Goal: Task Accomplishment & Management: Use online tool/utility

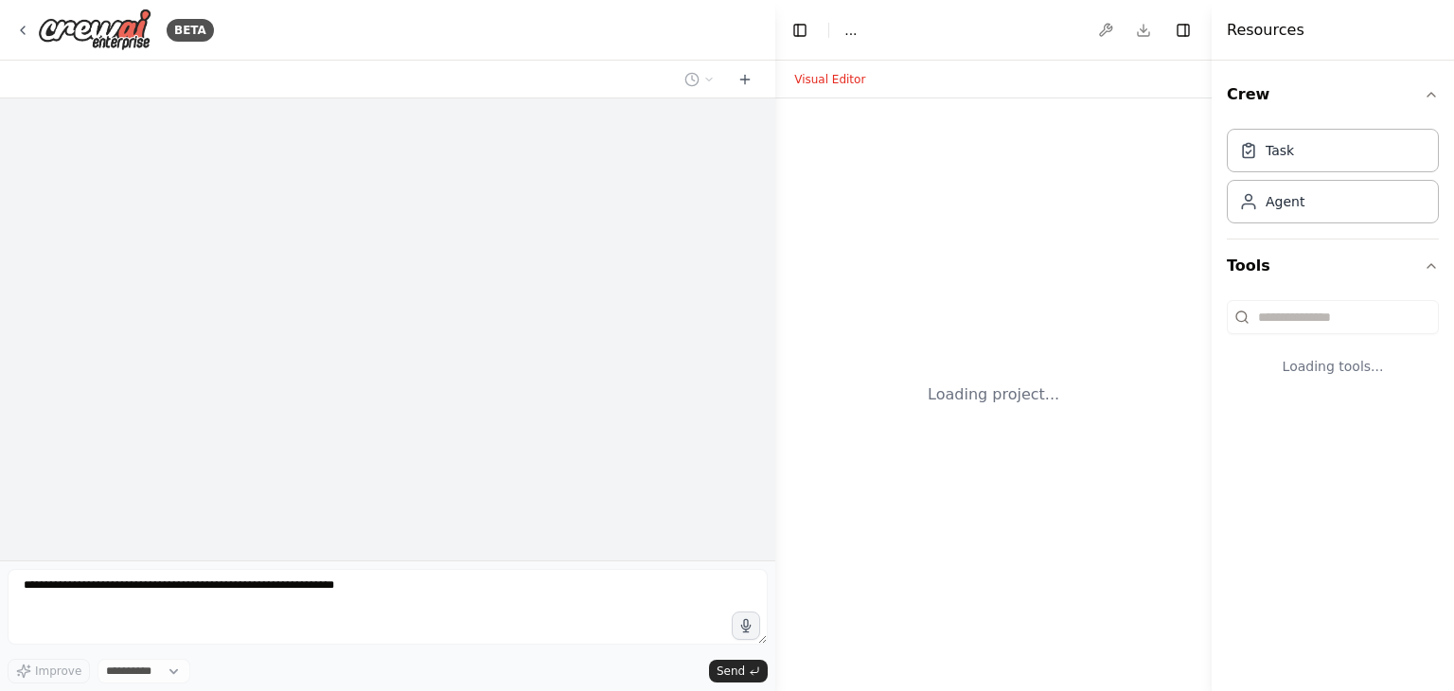
select select "****"
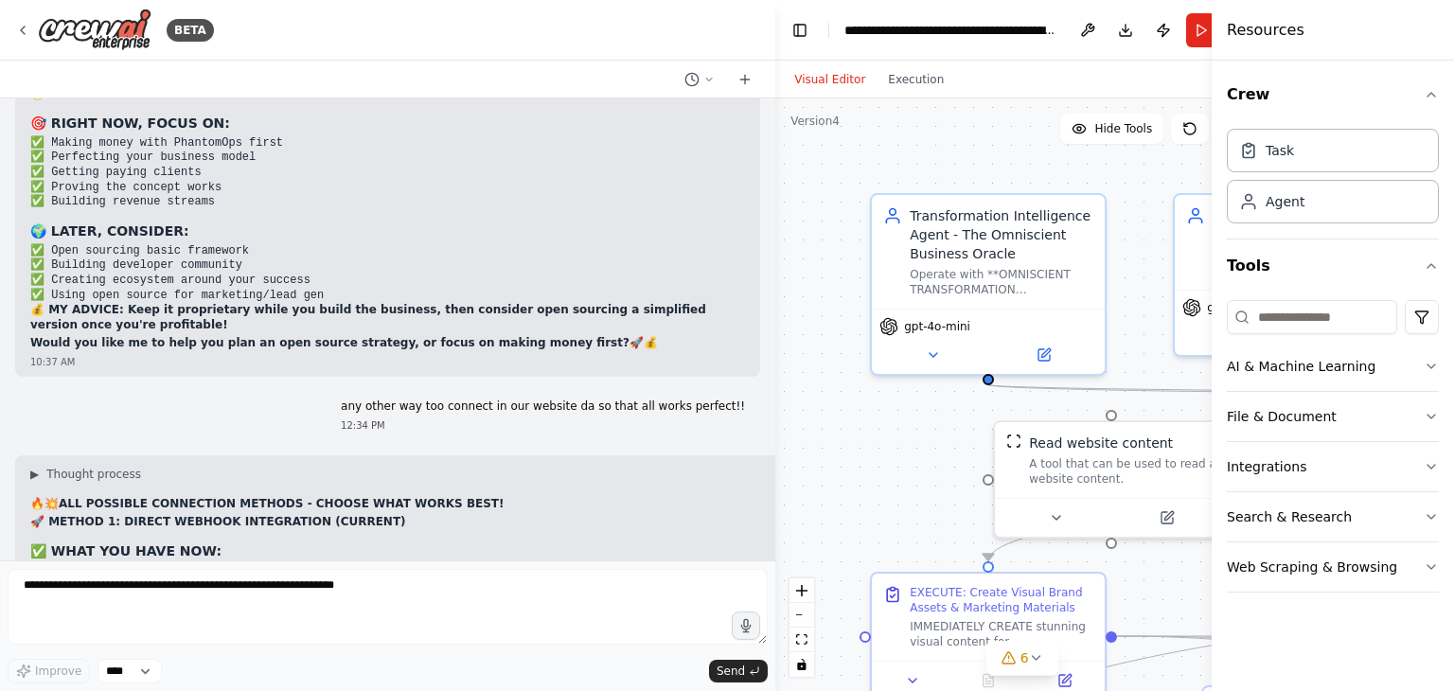
scroll to position [157288, 0]
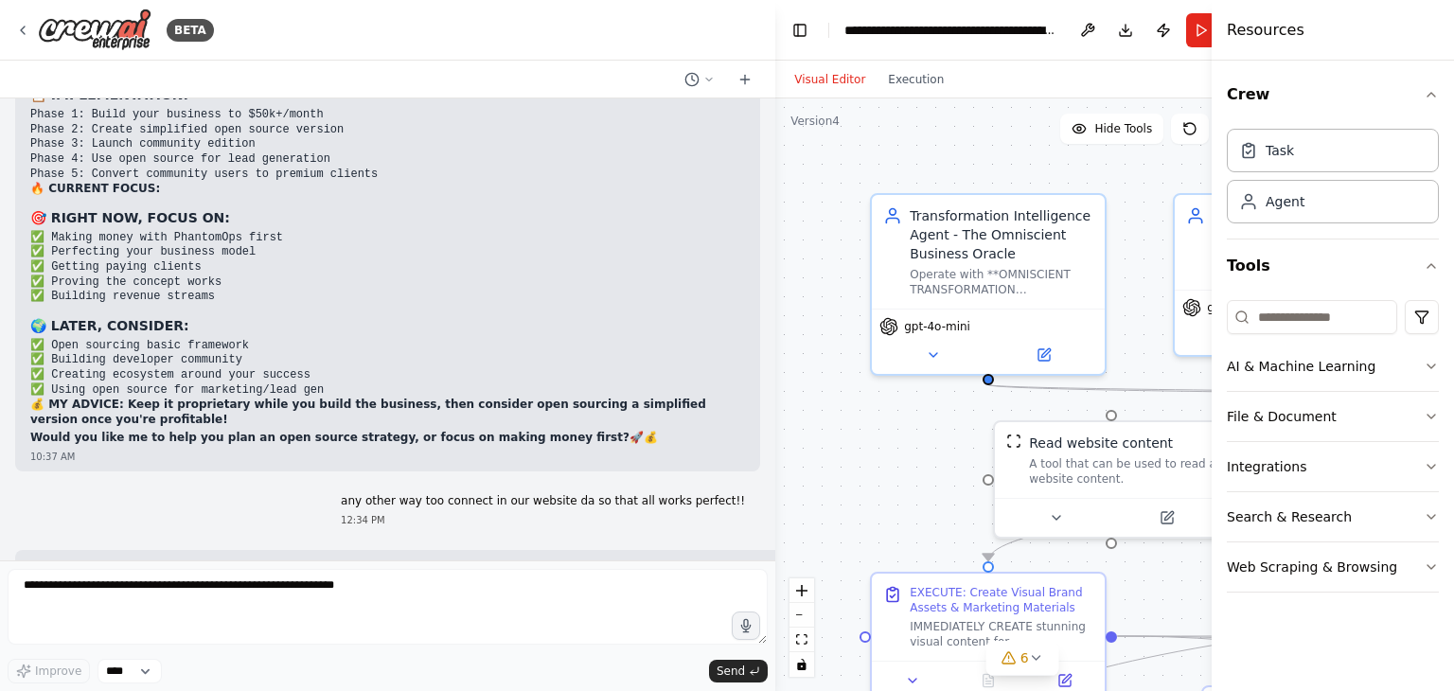
drag, startPoint x: 546, startPoint y: 518, endPoint x: 20, endPoint y: 273, distance: 580.5
copy div "🚀 LOREMI 4: DOLORS AMETCON ADIPISCINGE (SEDDOEI) ✅ TEMP INC UTLA ETD: // Magnaa…"
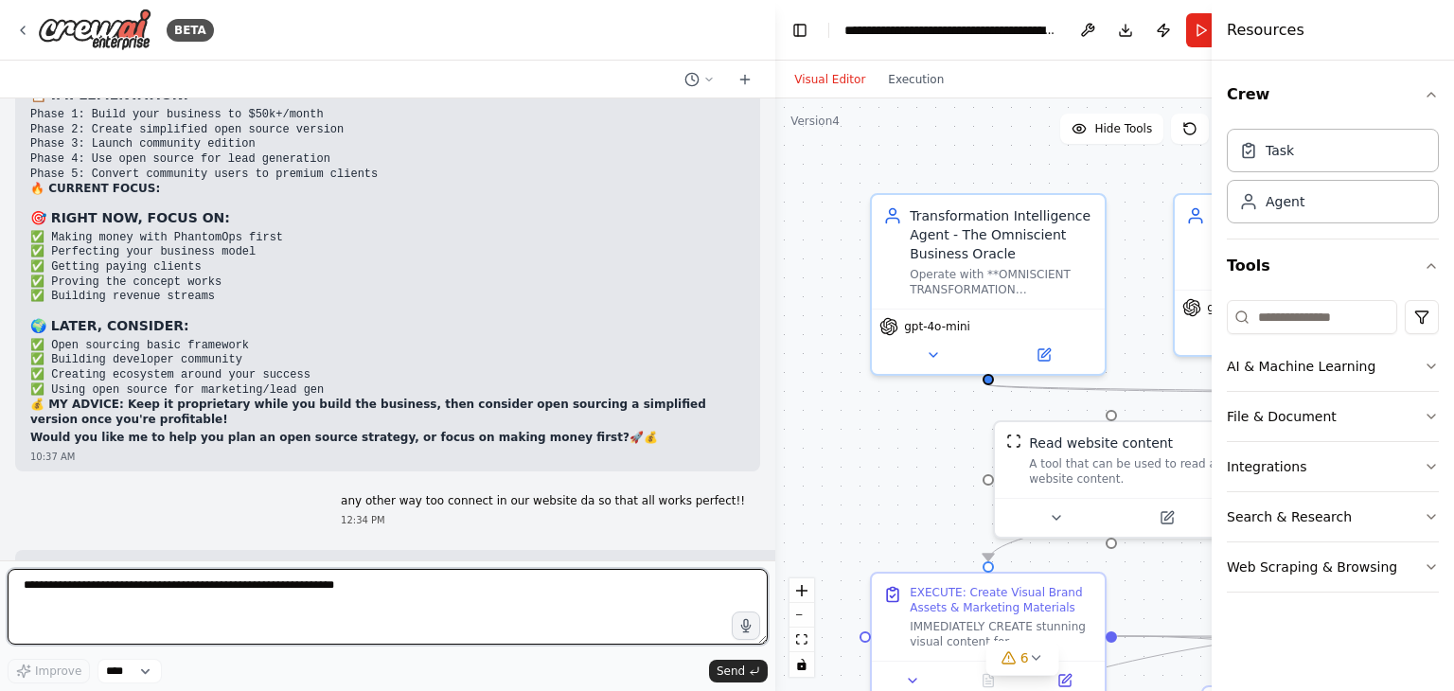
click at [95, 600] on textarea at bounding box center [388, 607] width 760 height 76
paste textarea "**********"
type textarea "**********"
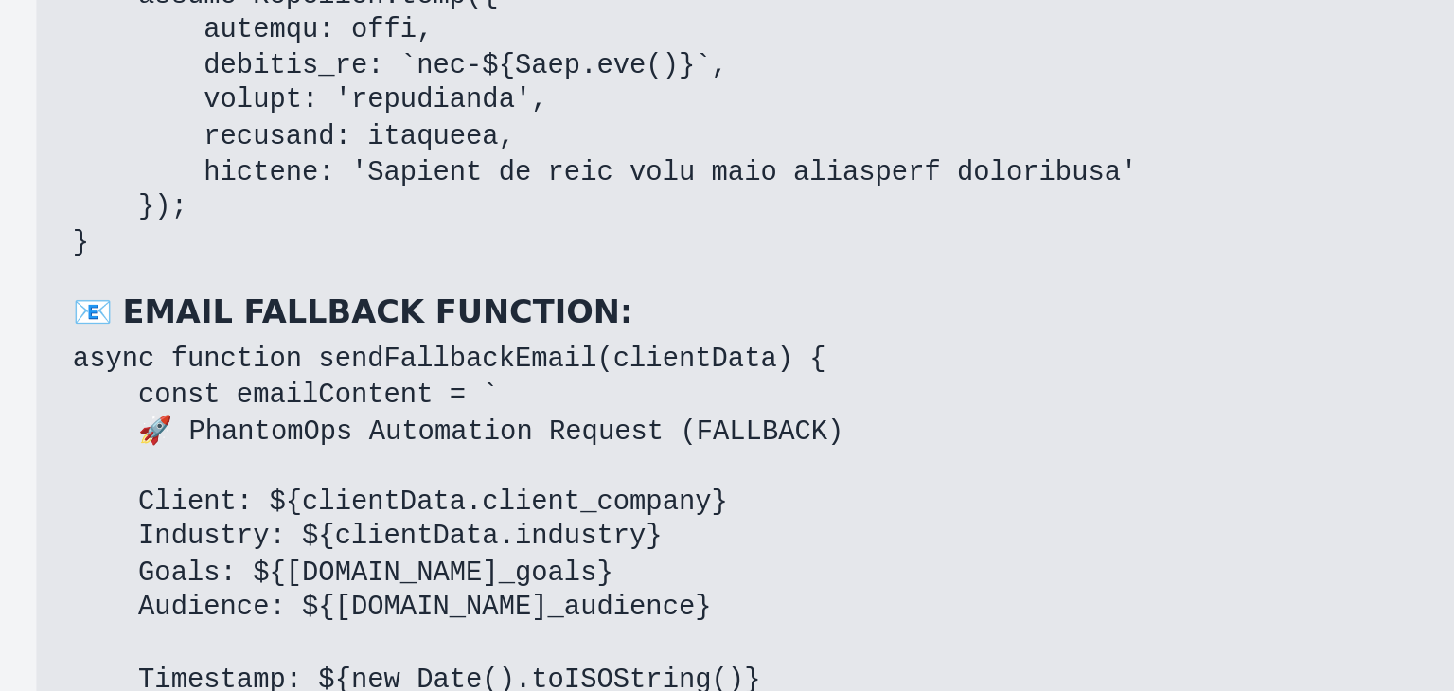
scroll to position [165005, 0]
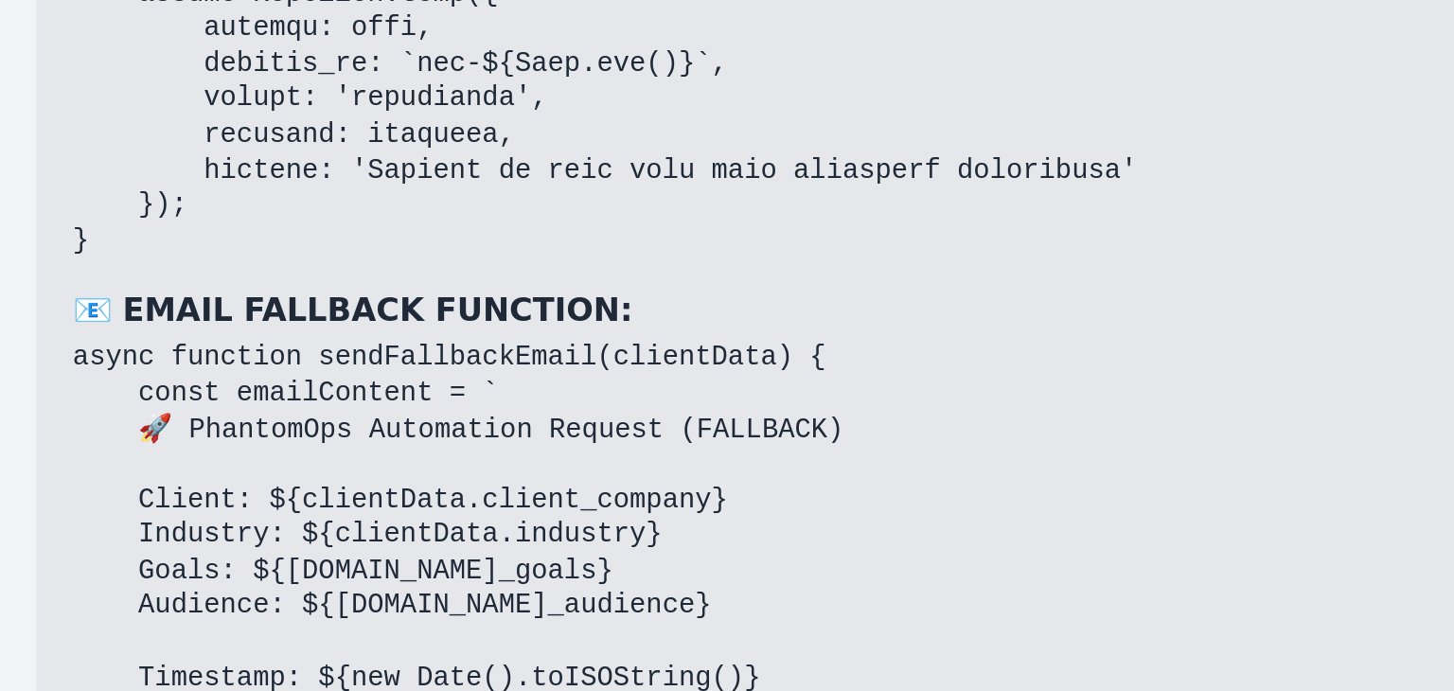
drag, startPoint x: 31, startPoint y: 273, endPoint x: 141, endPoint y: 274, distance: 109.8
click at [141, 609] on code "# Add to your .env.local ZAPIER_WEBHOOK_URL=[URL][DOMAIN_NAME] [EMAIL_ADDRESS][…" at bounding box center [156, 638] width 252 height 58
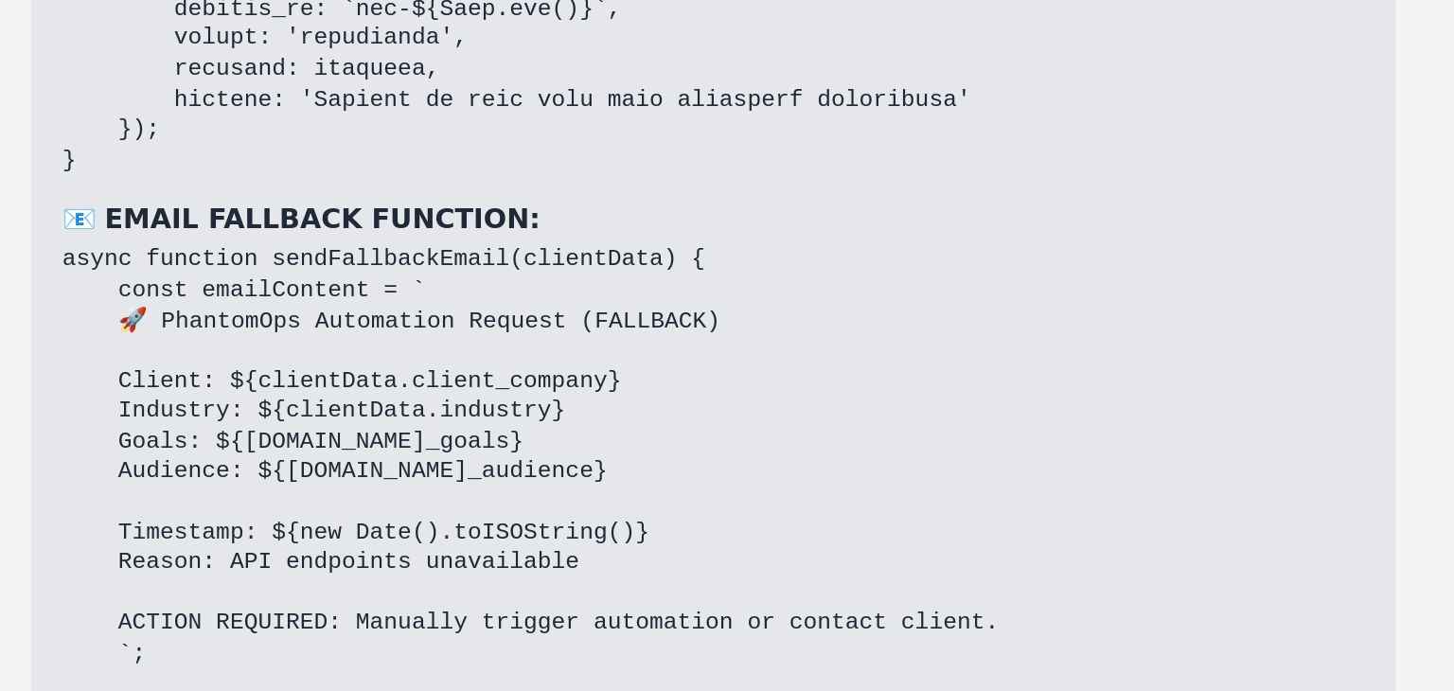
click at [204, 632] on h3 "🔧 STEP 2: IMPLEMENT HYBRID ROUTE (5 MINUTES):" at bounding box center [347, 641] width 635 height 19
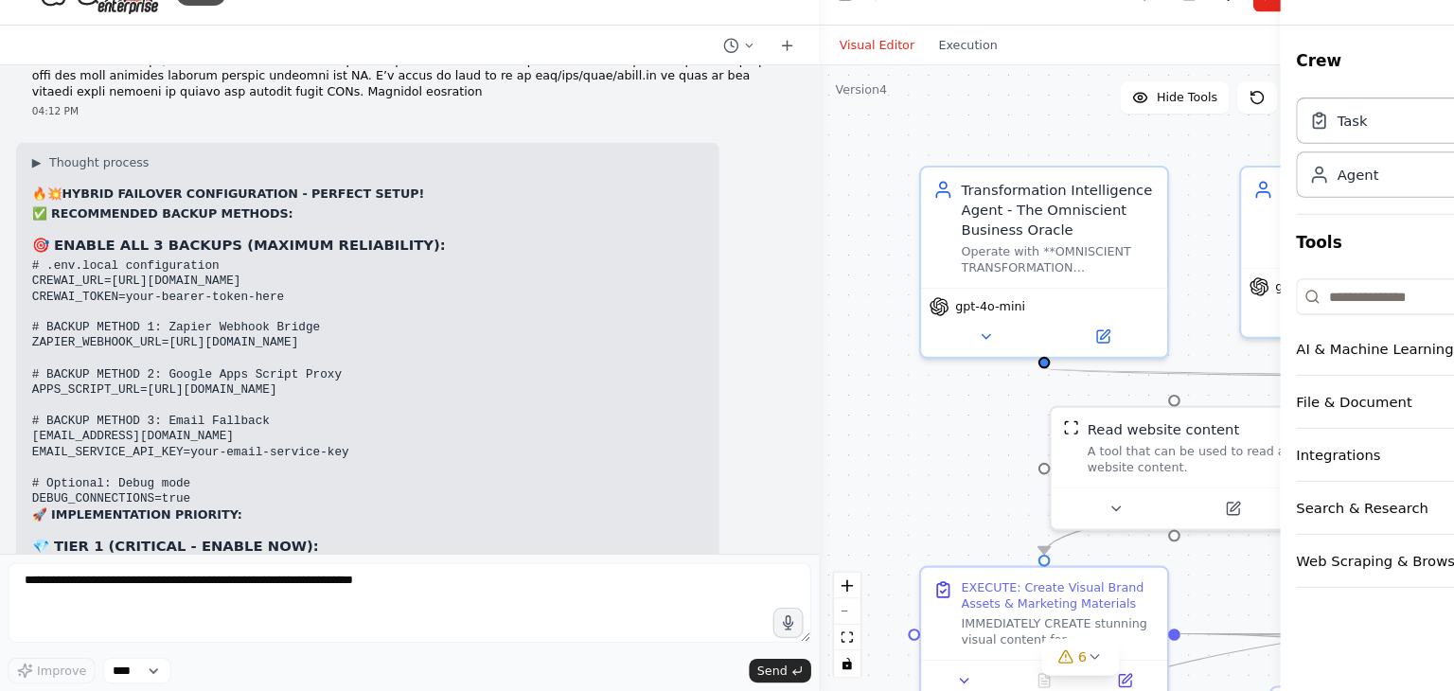
scroll to position [162526, 0]
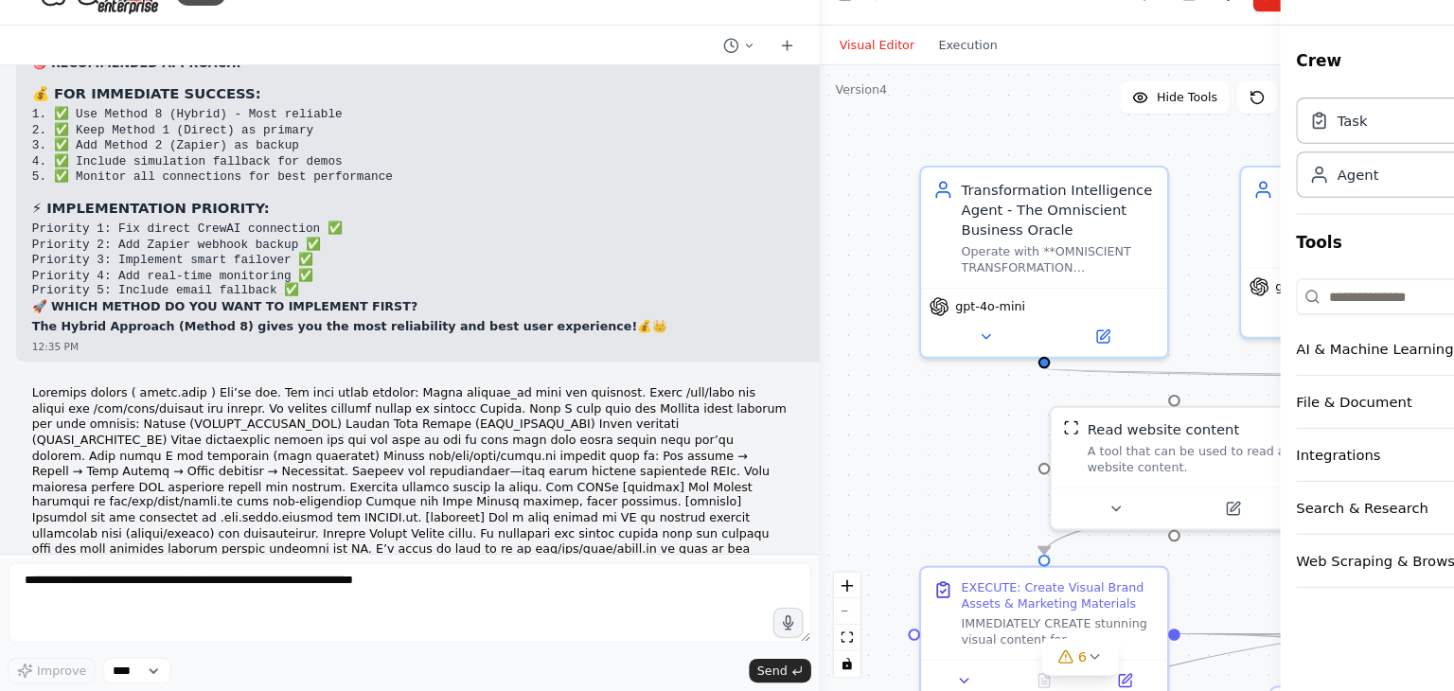
drag, startPoint x: 510, startPoint y: 516, endPoint x: 33, endPoint y: 320, distance: 515.6
copy div "🔥💥 LOREMI DOLORSIT AMETCONSECTET - ADIPISC ELITS! ✅ DOEIUSMODTE INCIDI UTLABOR:…"
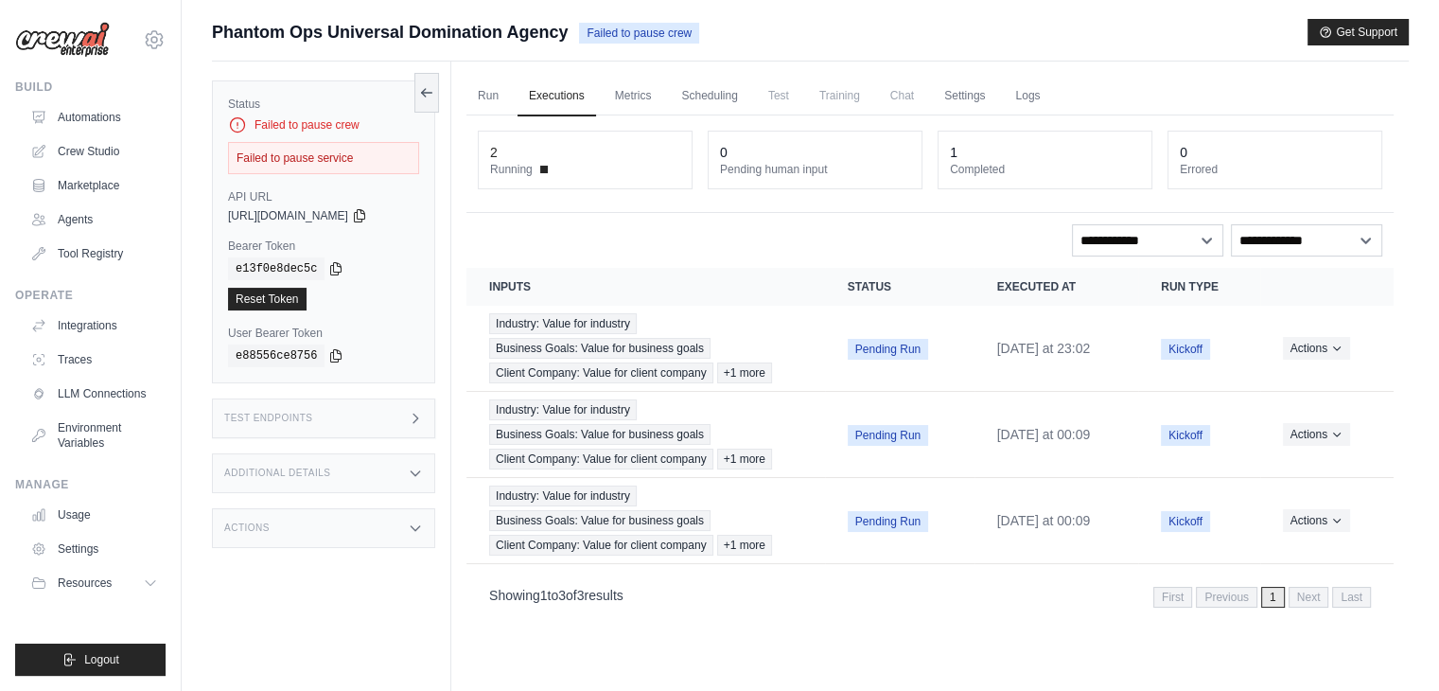
click at [250, 152] on div "Failed to pause service" at bounding box center [323, 158] width 191 height 32
click at [367, 213] on icon at bounding box center [359, 214] width 15 height 15
click at [490, 106] on link "Run" at bounding box center [489, 97] width 44 height 40
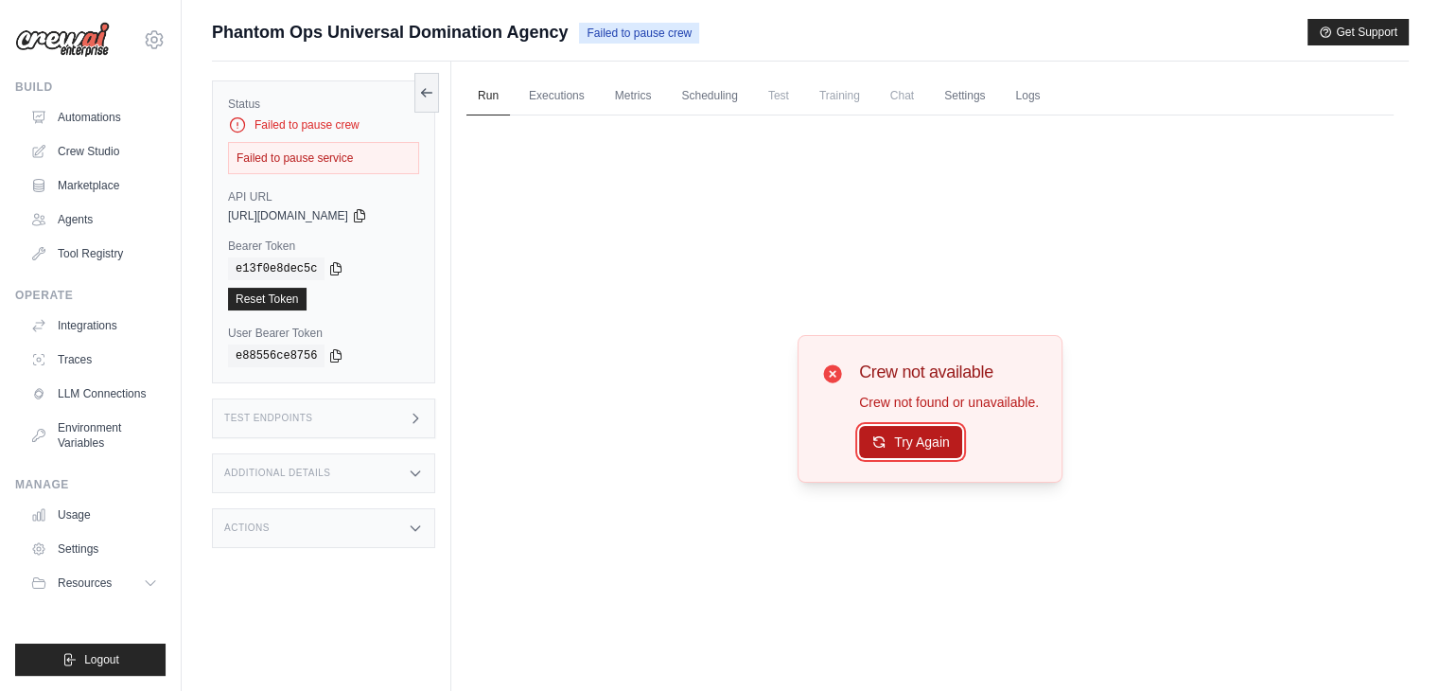
click at [878, 432] on button "Try Again" at bounding box center [910, 442] width 103 height 32
click at [997, 99] on link "Settings" at bounding box center [964, 97] width 63 height 40
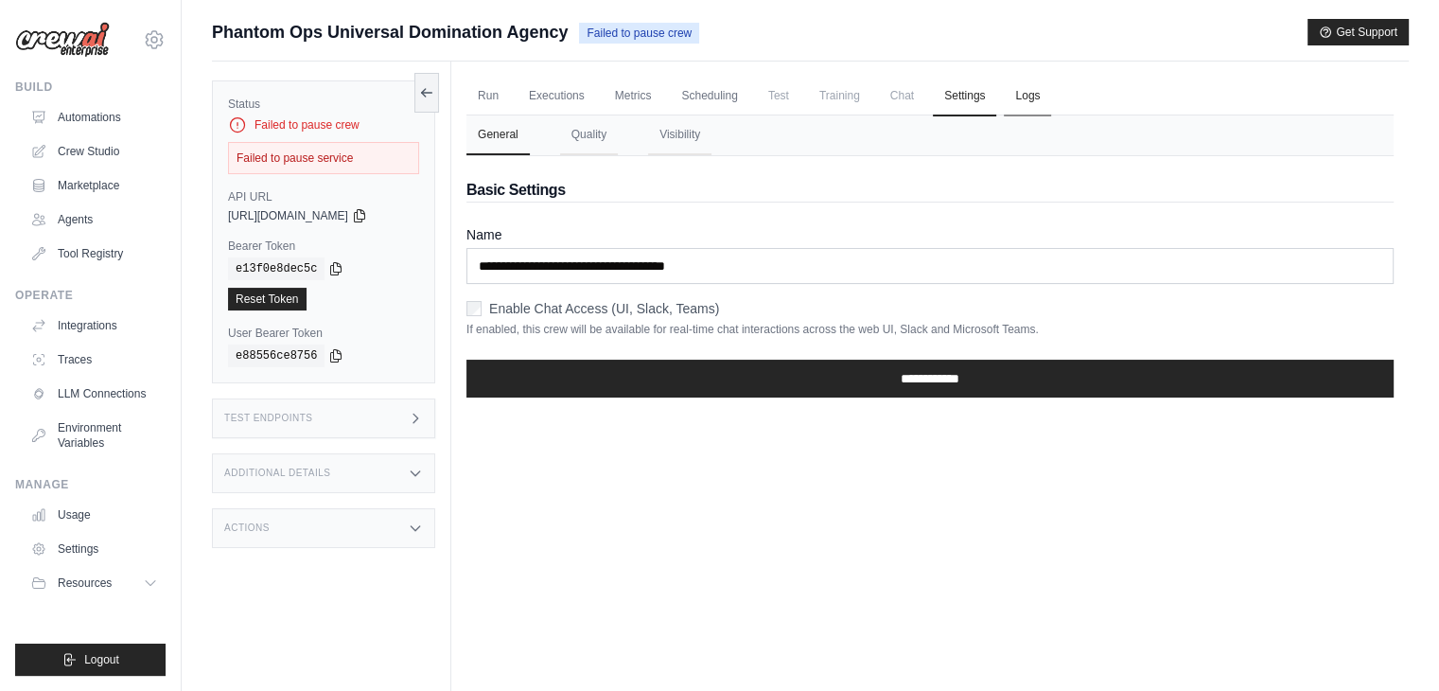
click at [1051, 80] on link "Logs" at bounding box center [1027, 97] width 47 height 40
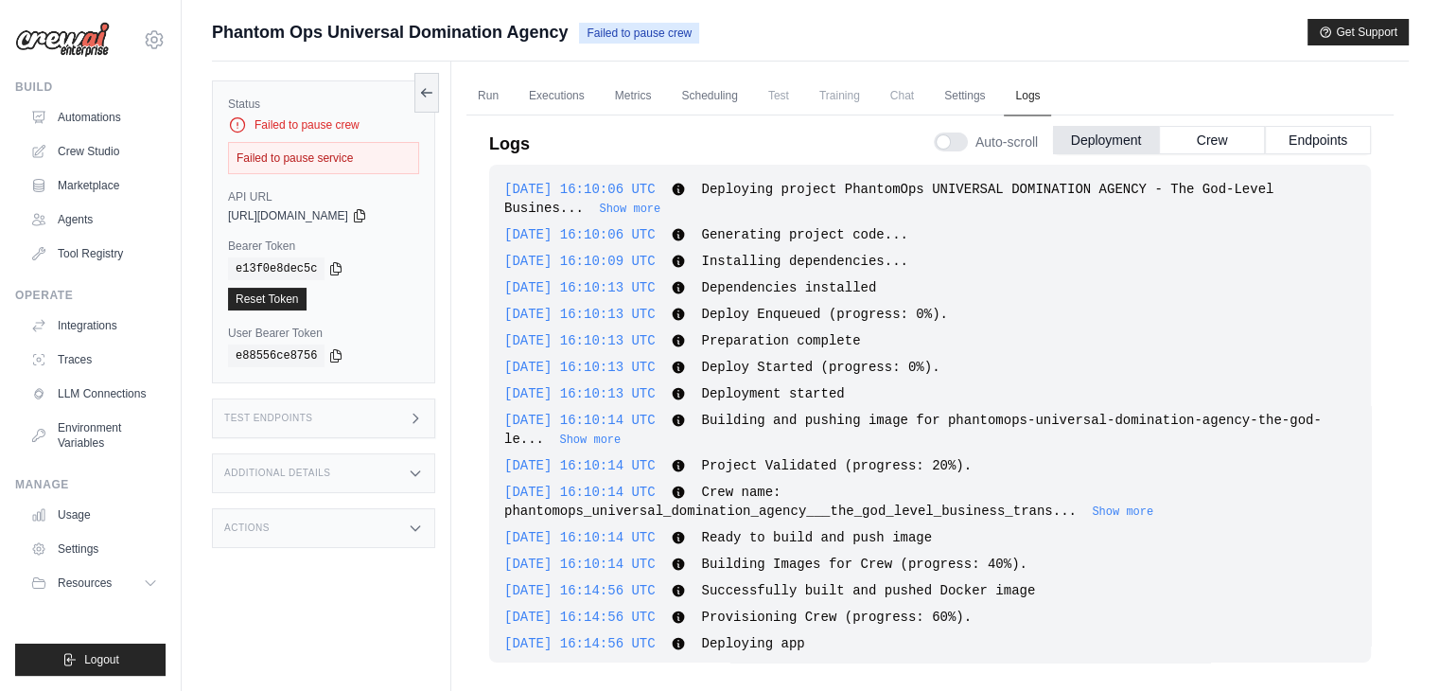
scroll to position [2023, 0]
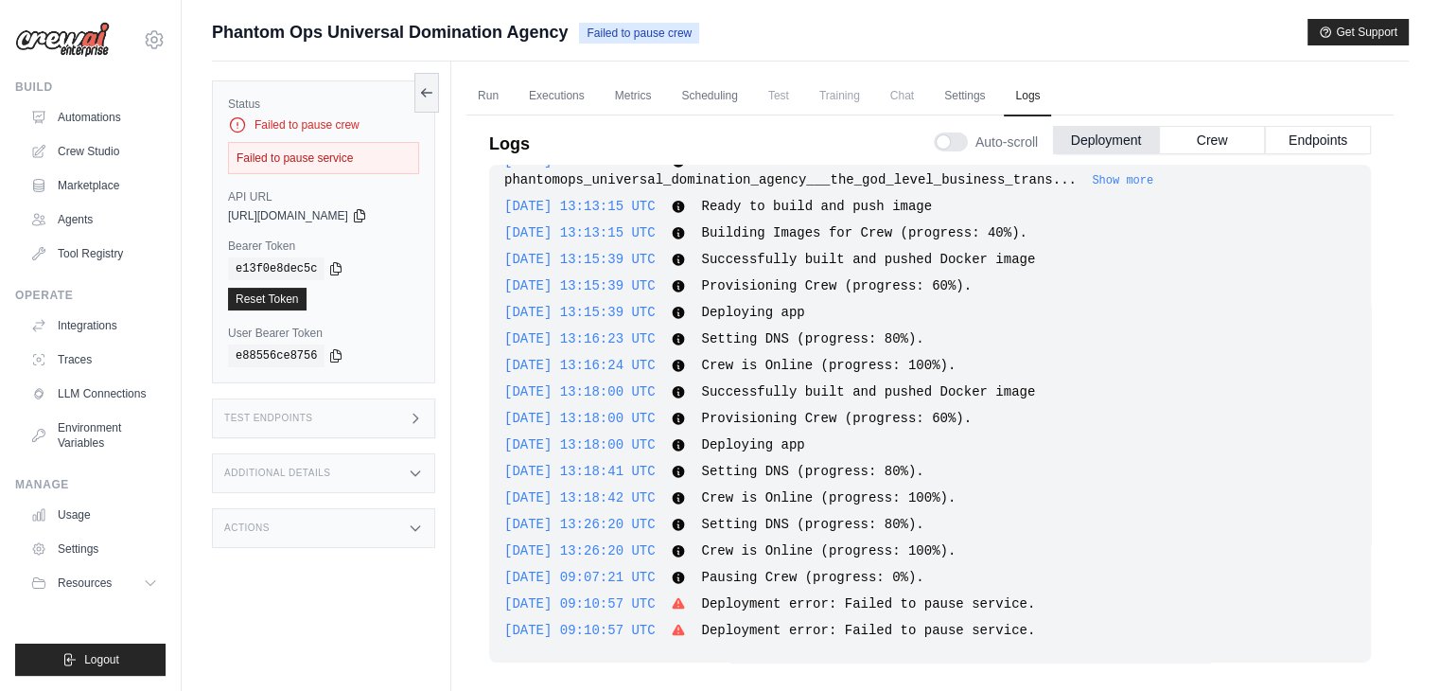
drag, startPoint x: 696, startPoint y: 600, endPoint x: 699, endPoint y: 610, distance: 11.1
click at [685, 599] on icon at bounding box center [679, 602] width 12 height 11
click at [686, 631] on icon at bounding box center [678, 630] width 15 height 15
click at [331, 266] on icon at bounding box center [336, 268] width 10 height 12
click at [367, 221] on icon at bounding box center [359, 214] width 15 height 15
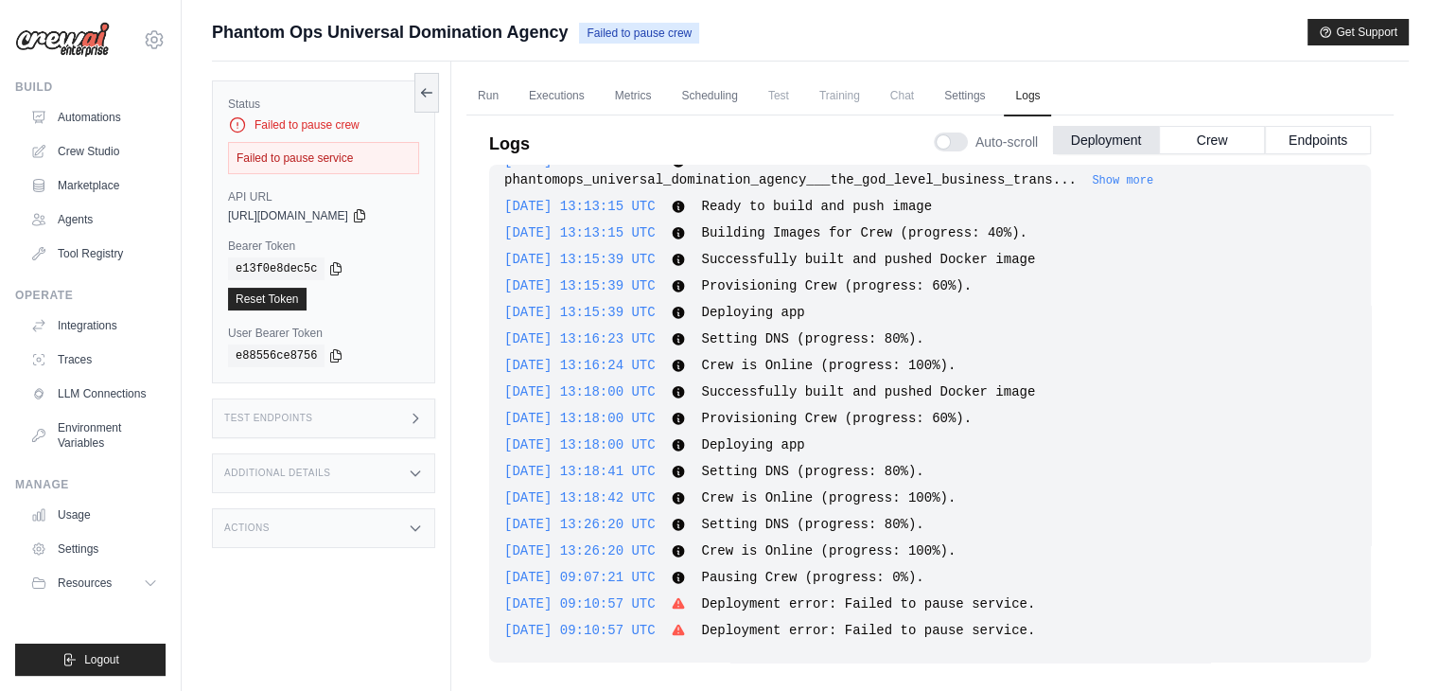
click at [296, 263] on code "e13f0e8dec5c" at bounding box center [276, 268] width 97 height 23
click at [362, 292] on div "Reset Token" at bounding box center [323, 299] width 191 height 23
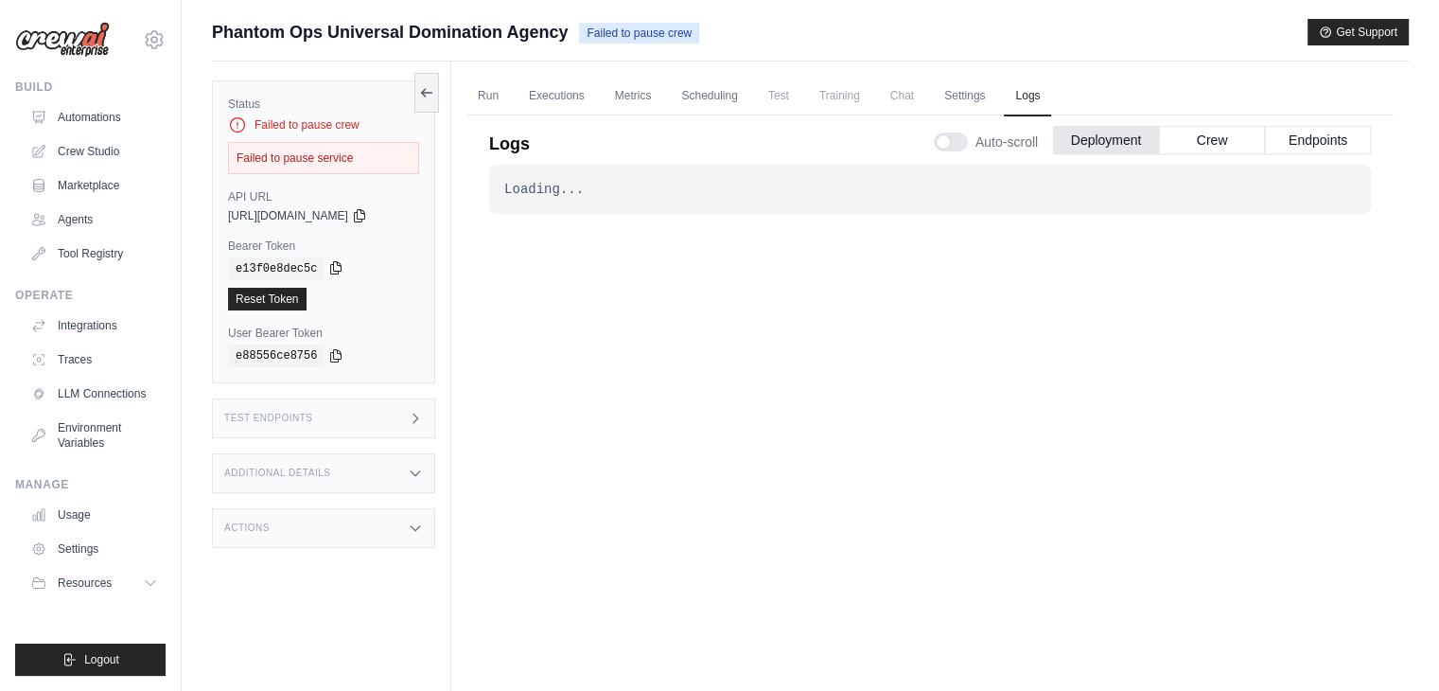
click at [332, 273] on icon at bounding box center [335, 267] width 15 height 15
